Goal: Task Accomplishment & Management: Manage account settings

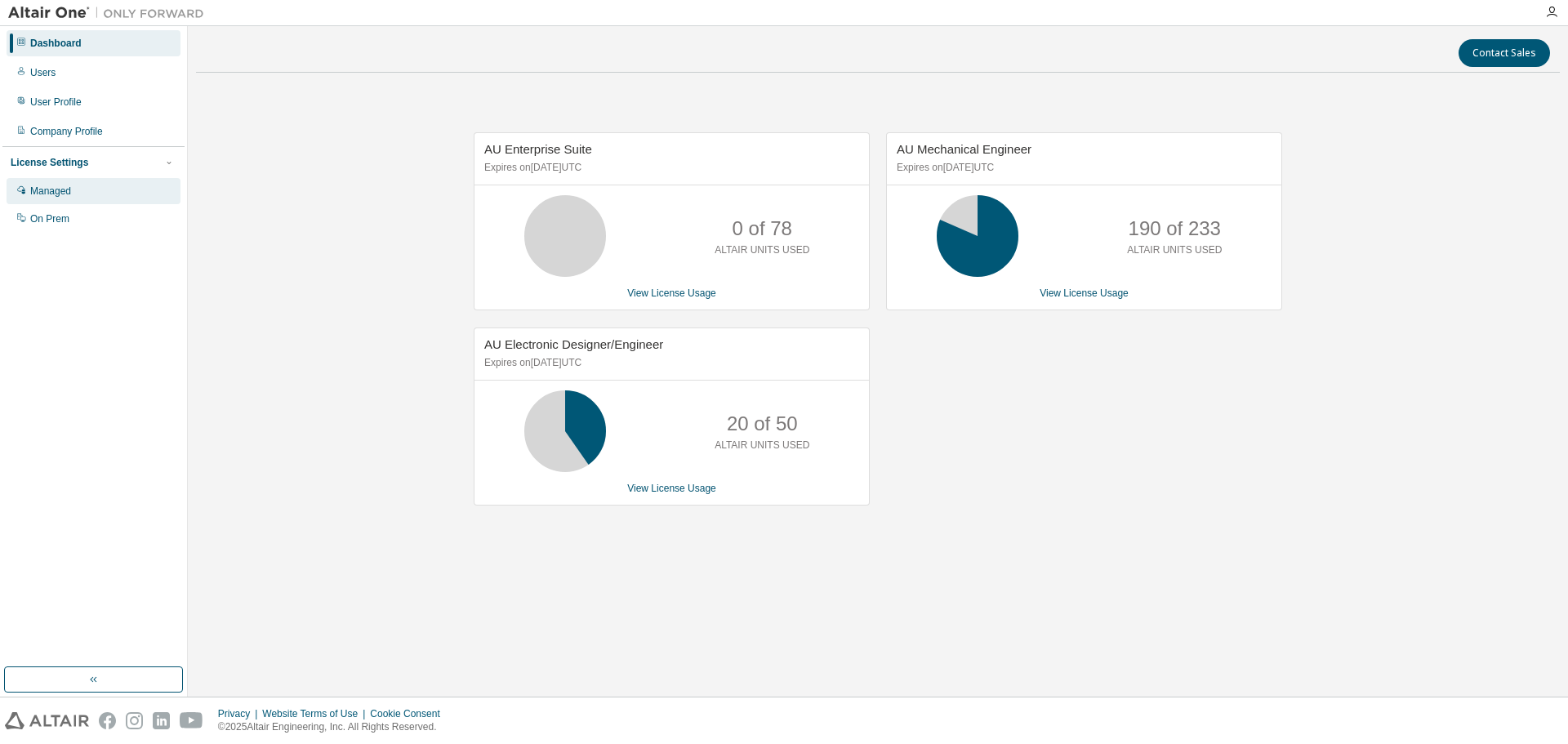
click at [82, 196] on div "Managed" at bounding box center [93, 191] width 174 height 26
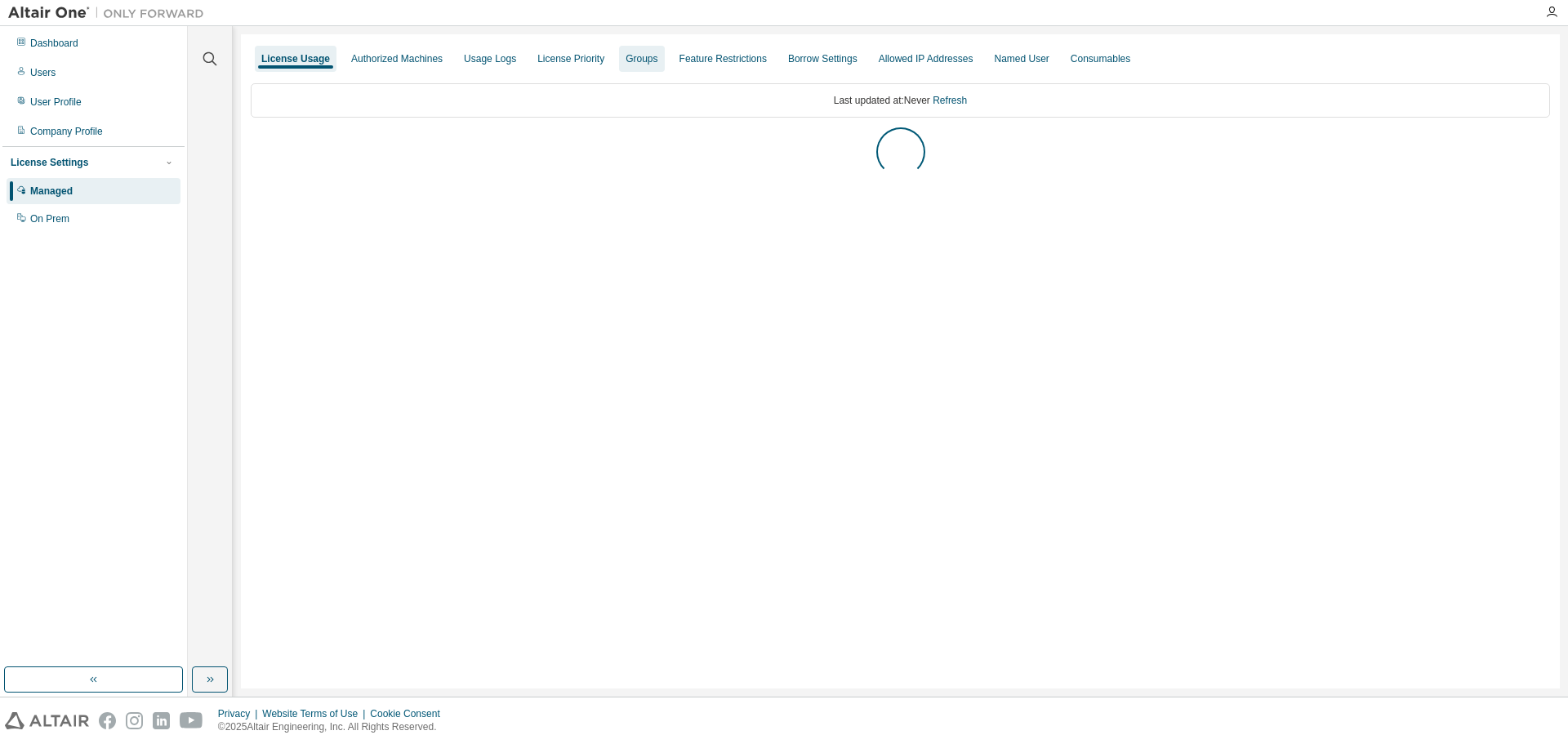
click at [637, 60] on div "Groups" at bounding box center [641, 59] width 32 height 13
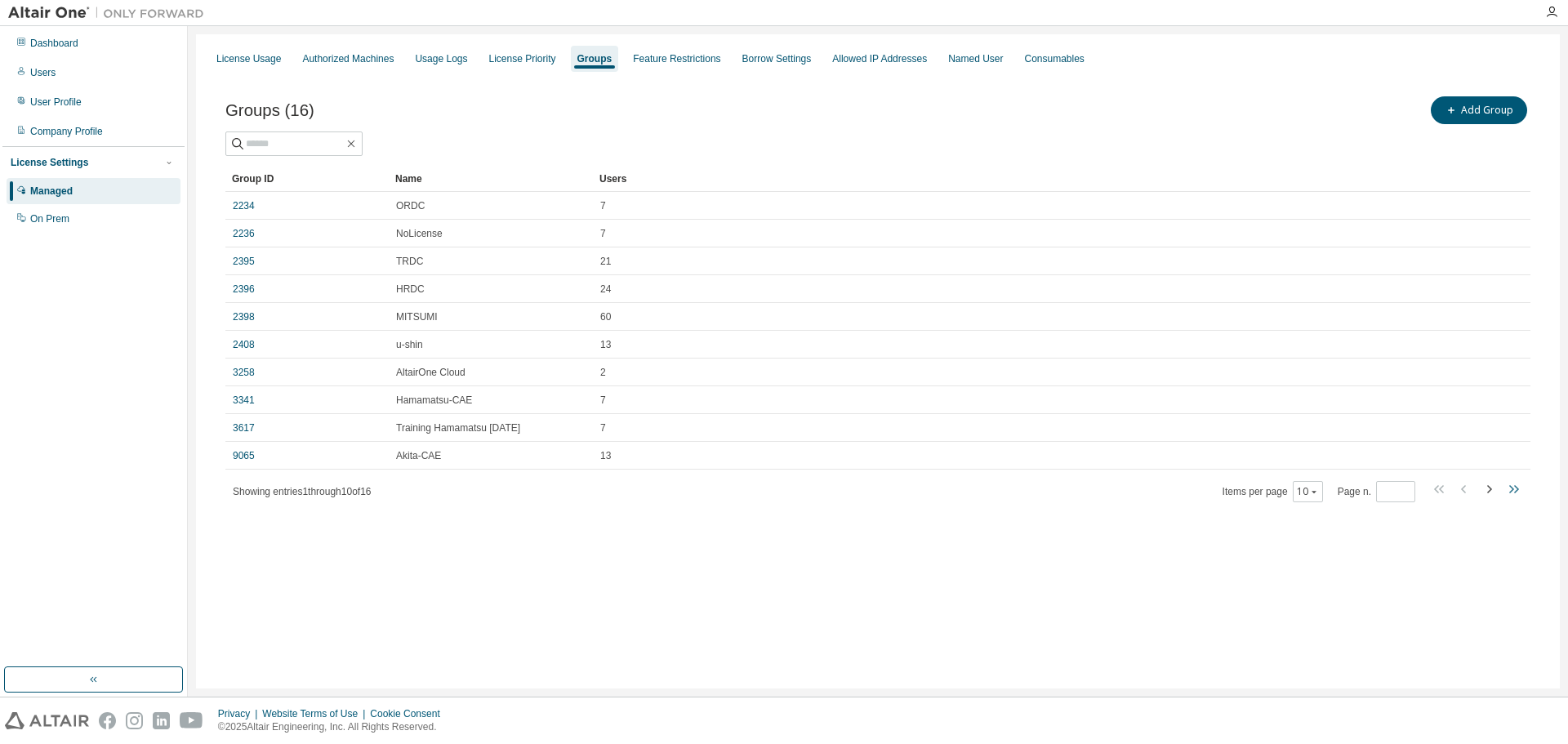
click at [1516, 493] on icon "button" at bounding box center [1516, 489] width 5 height 8
type input "*"
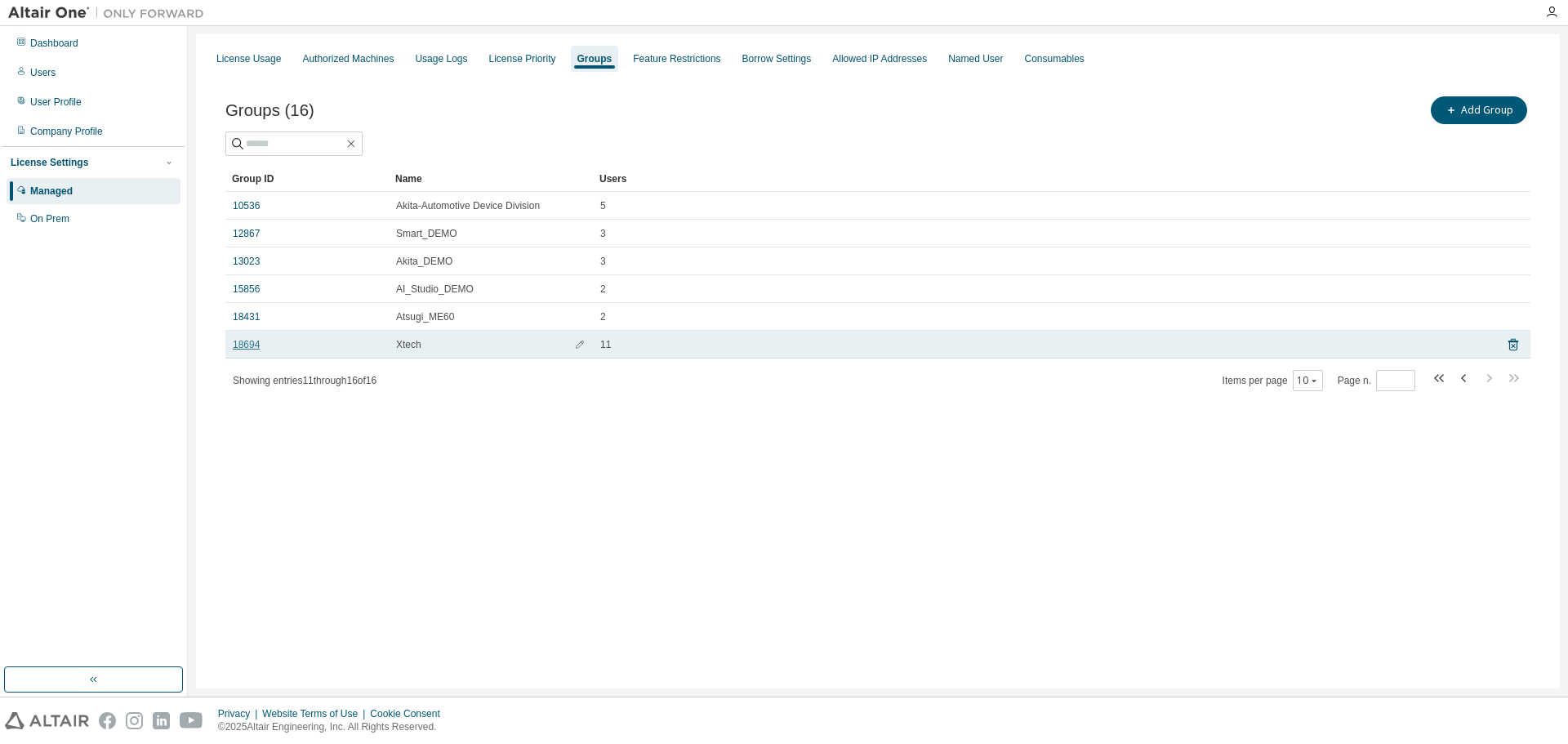
click at [248, 345] on link "18694" at bounding box center [246, 345] width 27 height 13
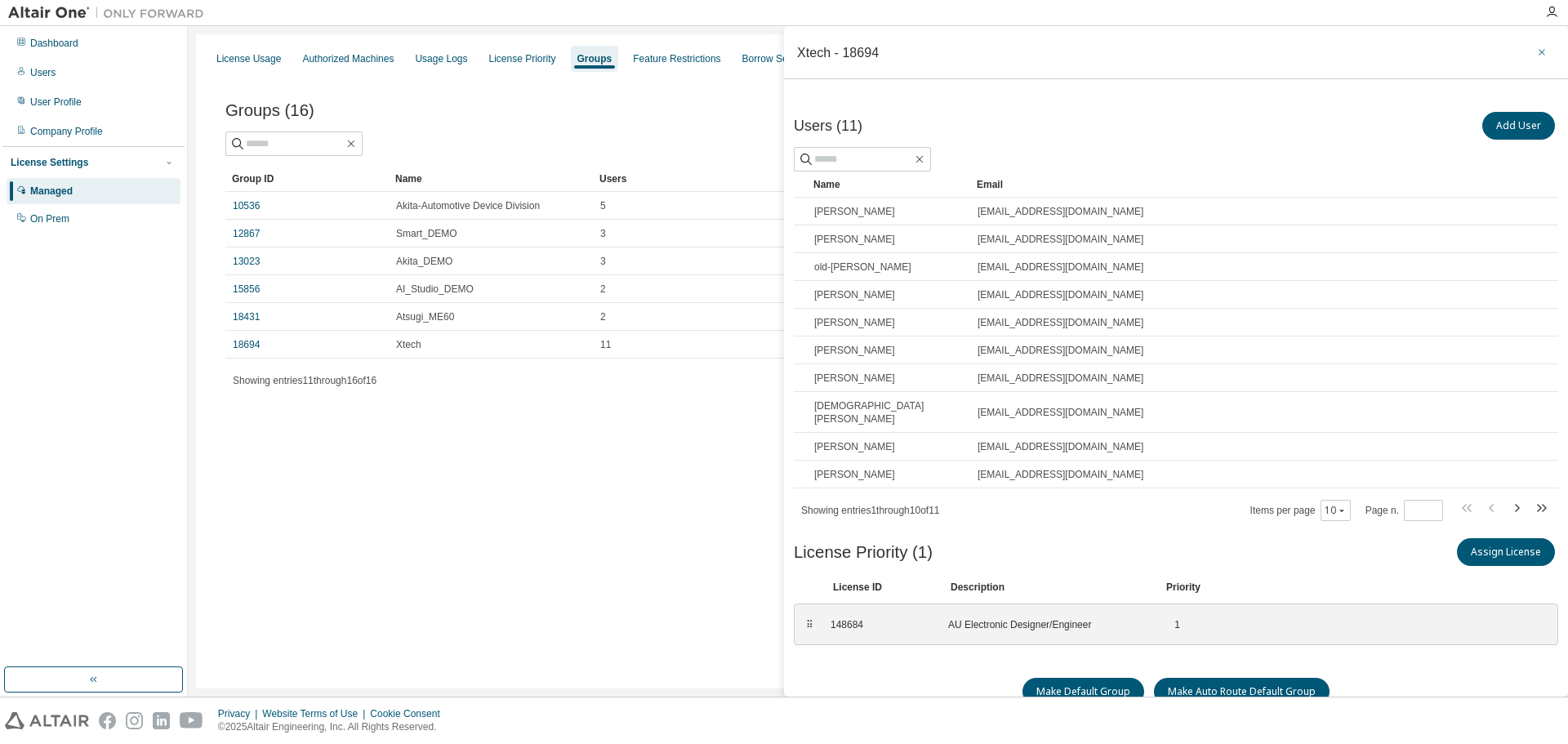
click at [1538, 55] on icon "button" at bounding box center [1541, 52] width 7 height 7
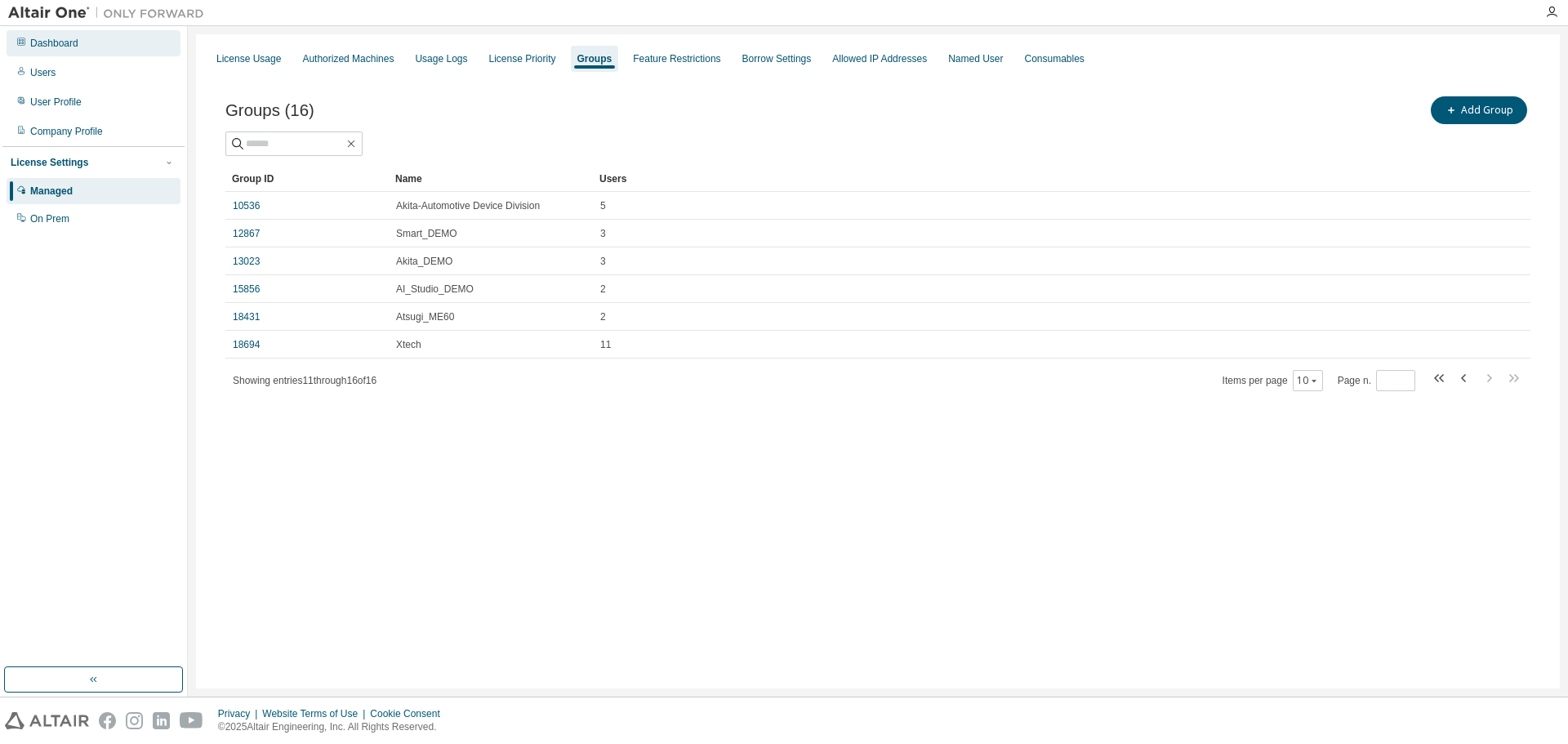
click at [75, 49] on div "Dashboard" at bounding box center [54, 43] width 48 height 13
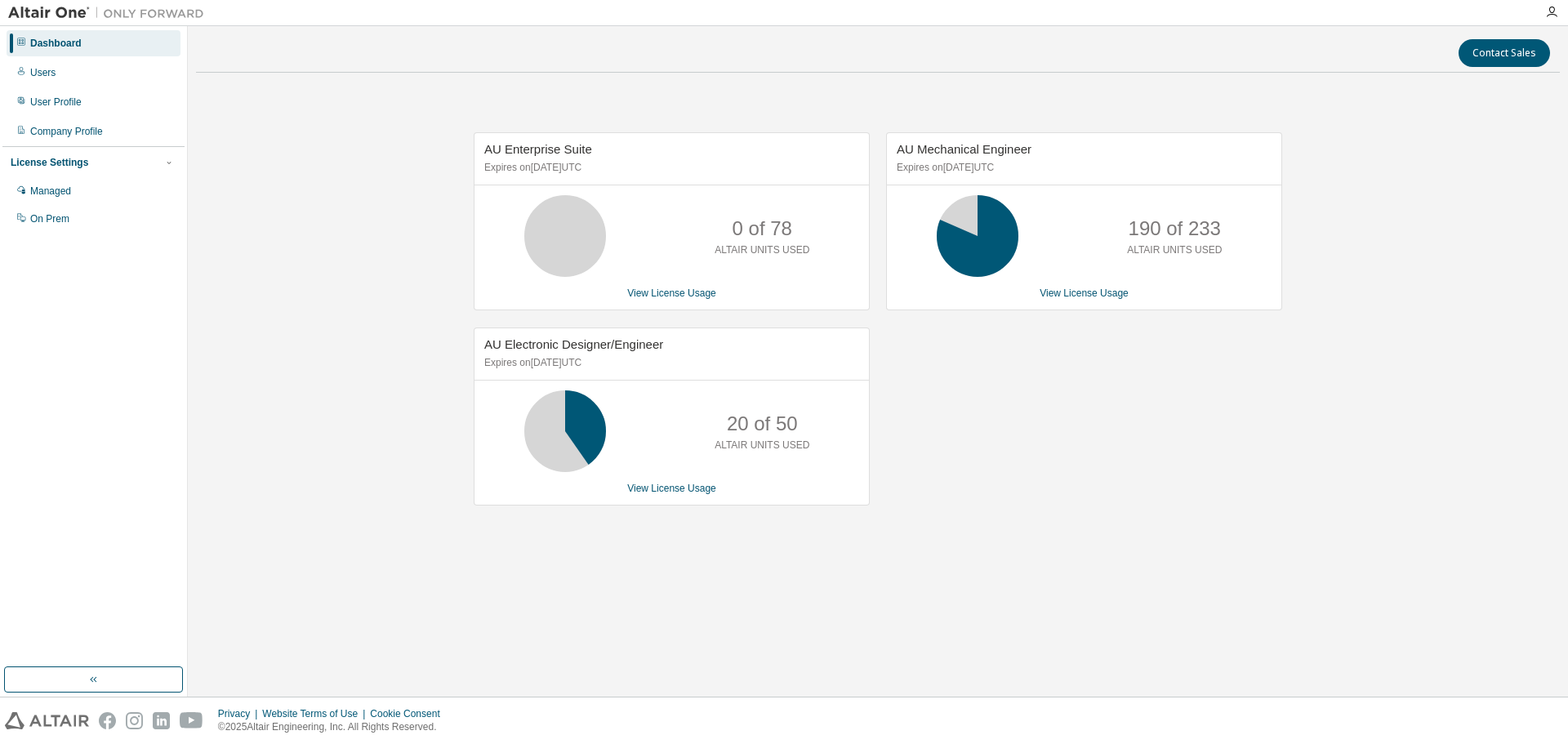
click at [287, 140] on div "AU Enterprise Suite Expires on September 19, 2025 UTC 0 of 78 ALTAIR UNITS USED…" at bounding box center [878, 328] width 1364 height 484
